Goal: Check status: Check status

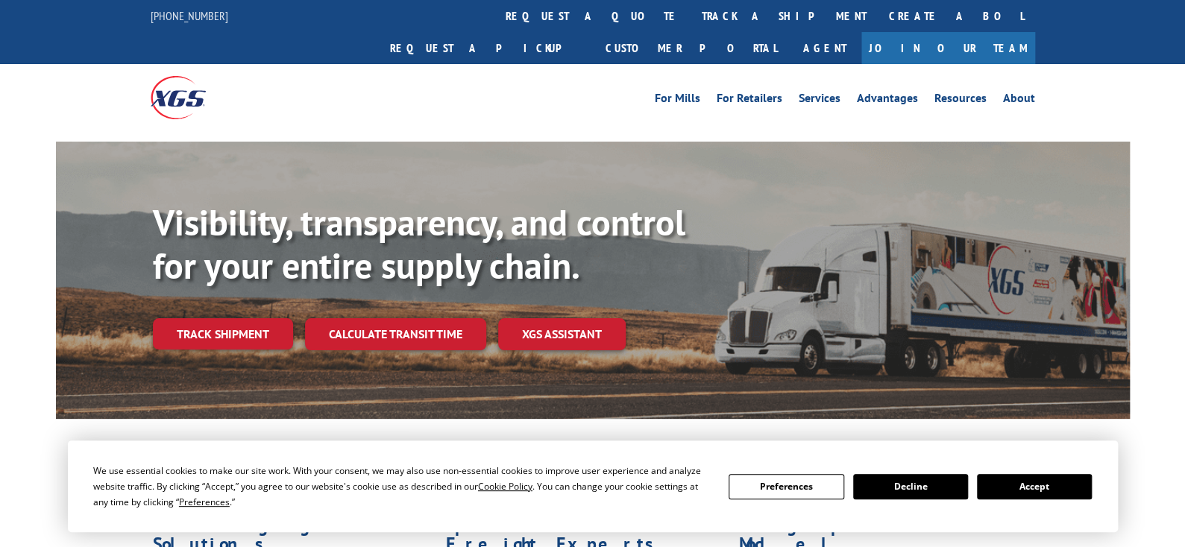
click at [217, 320] on div "Visibility, transparency, and control for your entire supply chain. Track shipm…" at bounding box center [641, 305] width 977 height 208
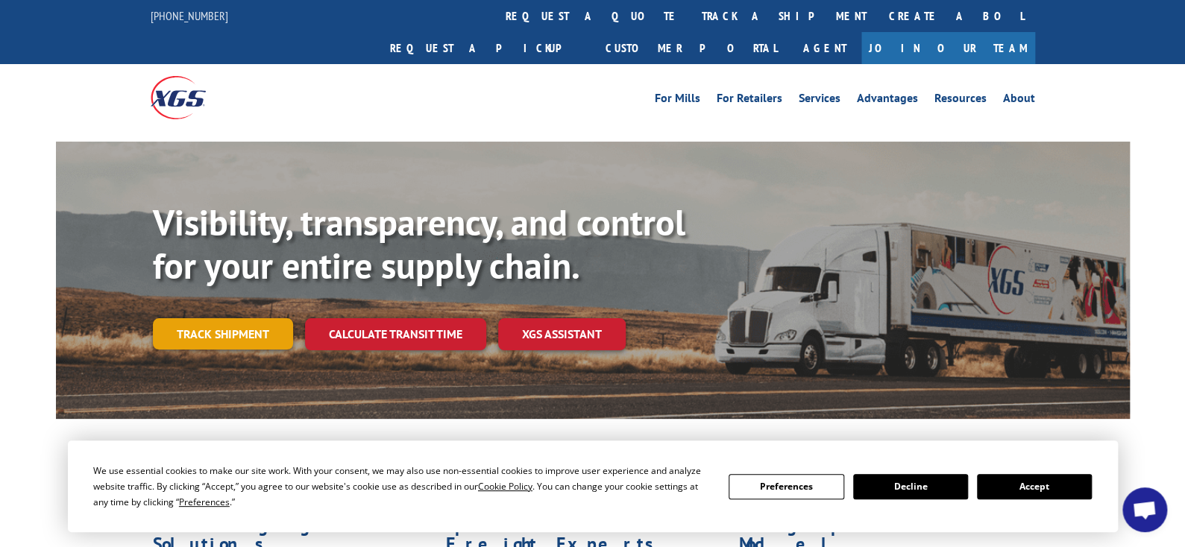
click at [206, 318] on link "Track shipment" at bounding box center [223, 333] width 140 height 31
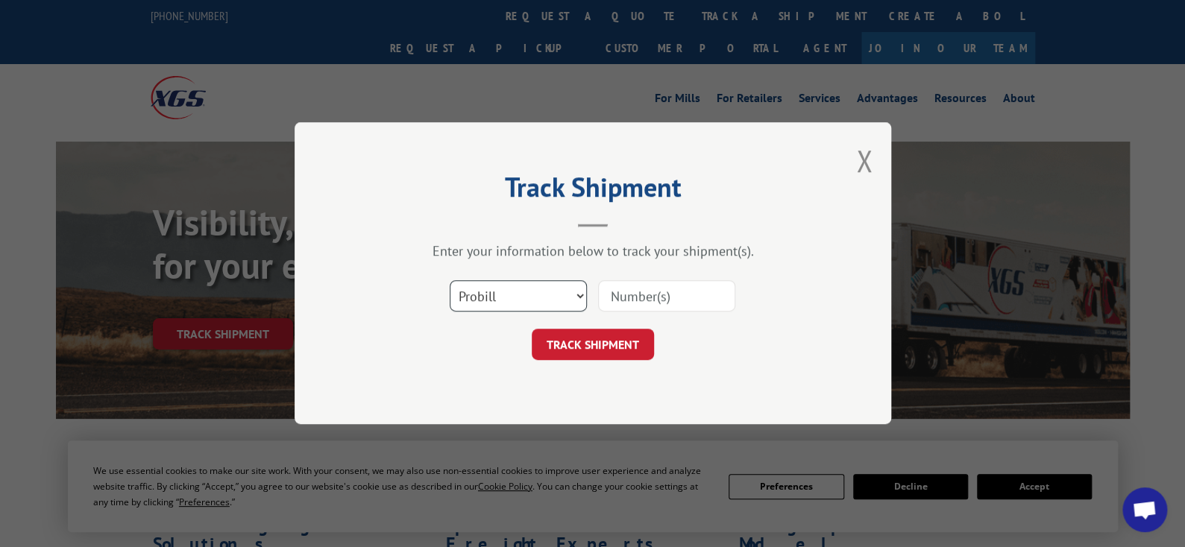
click at [579, 294] on select "Select category... Probill BOL PO" at bounding box center [518, 296] width 137 height 31
select select "bol"
click at [450, 281] on select "Select category... Probill BOL PO" at bounding box center [518, 296] width 137 height 31
click at [669, 294] on input at bounding box center [666, 296] width 137 height 31
type input "b"
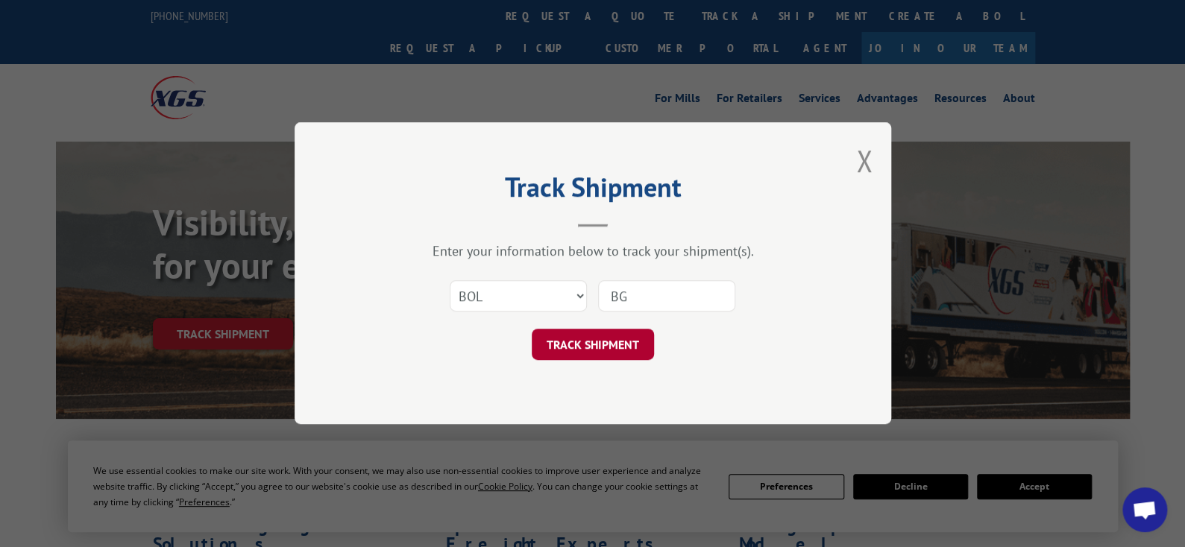
paste input "1026995525"
type input "BG1026995525"
click at [591, 351] on button "TRACK SHIPMENT" at bounding box center [593, 344] width 122 height 31
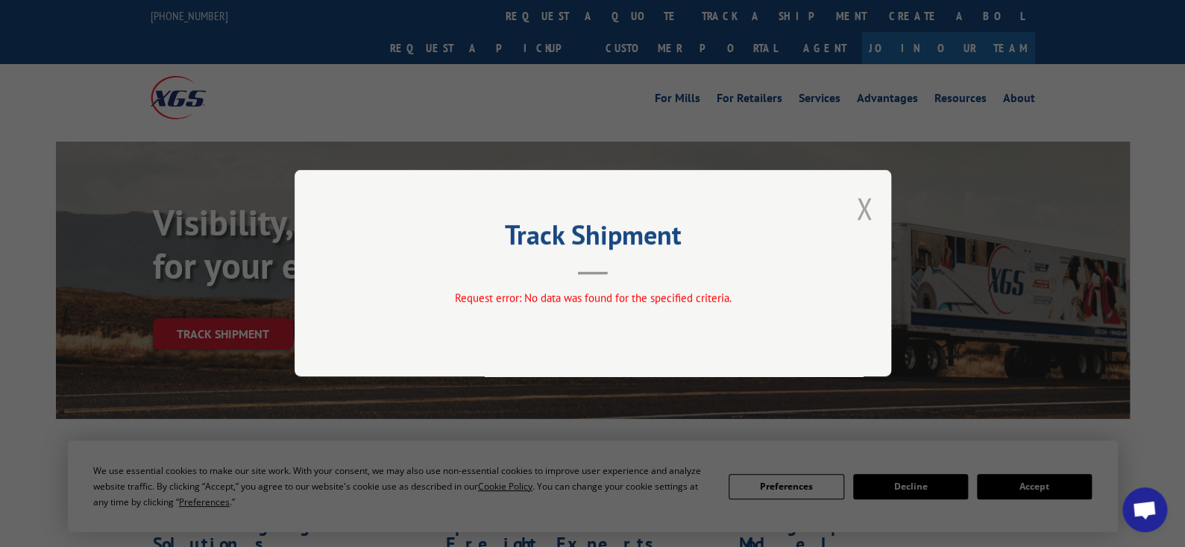
click at [860, 208] on button "Close modal" at bounding box center [864, 209] width 16 height 40
